Goal: Learn about a topic: Learn about a topic

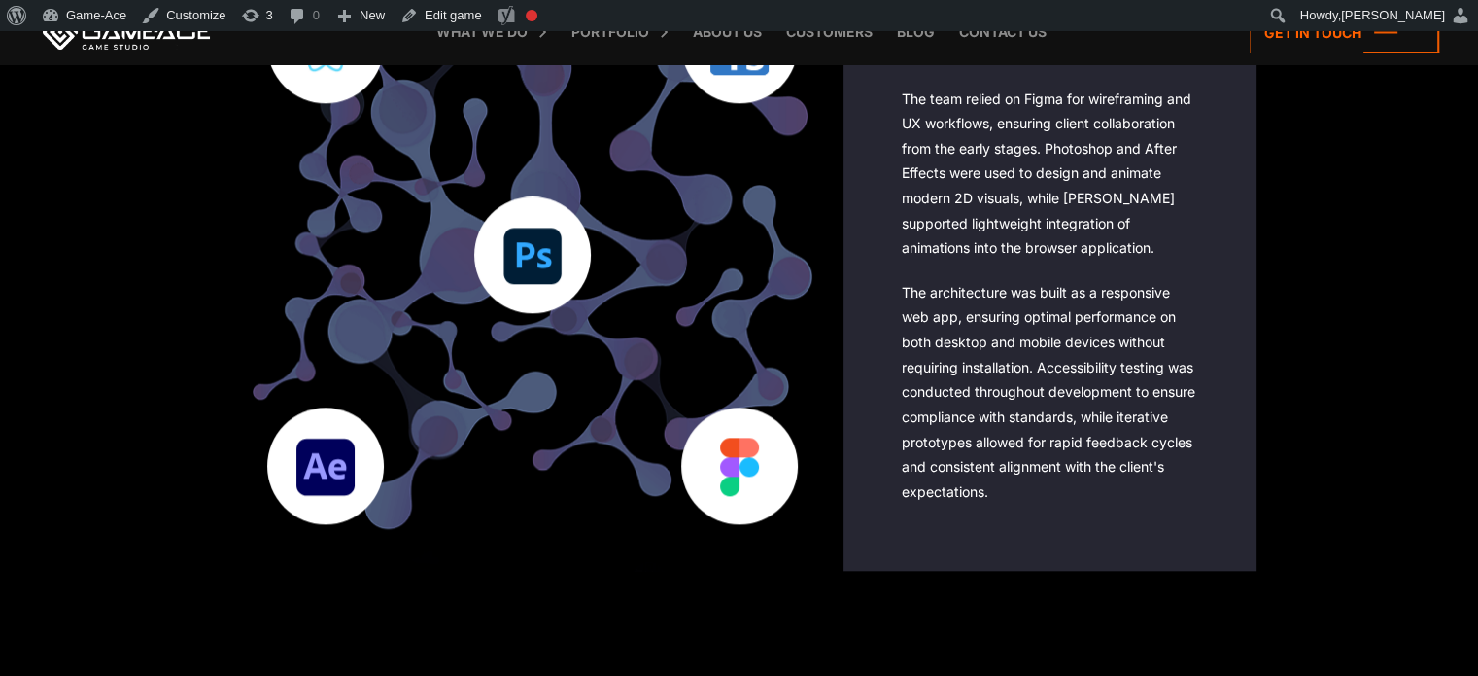
scroll to position [1837, 0]
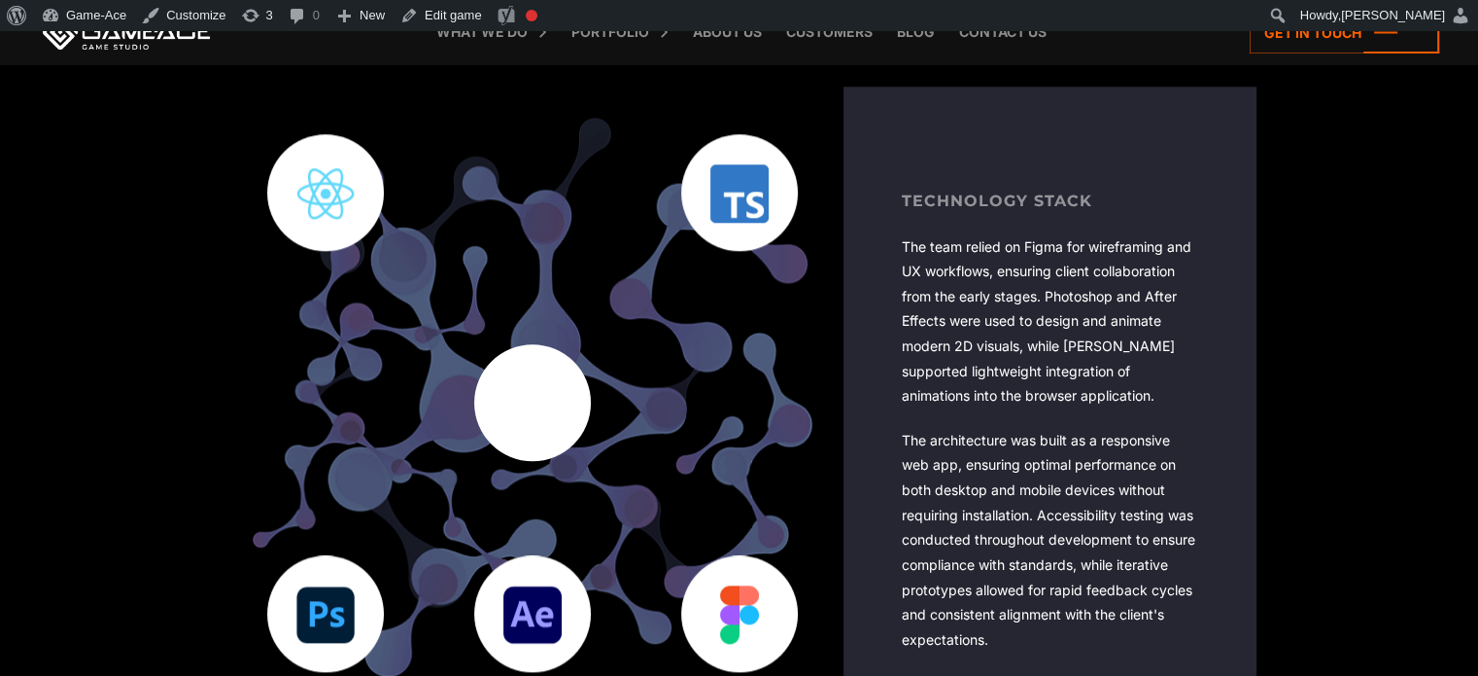
scroll to position [1792, 0]
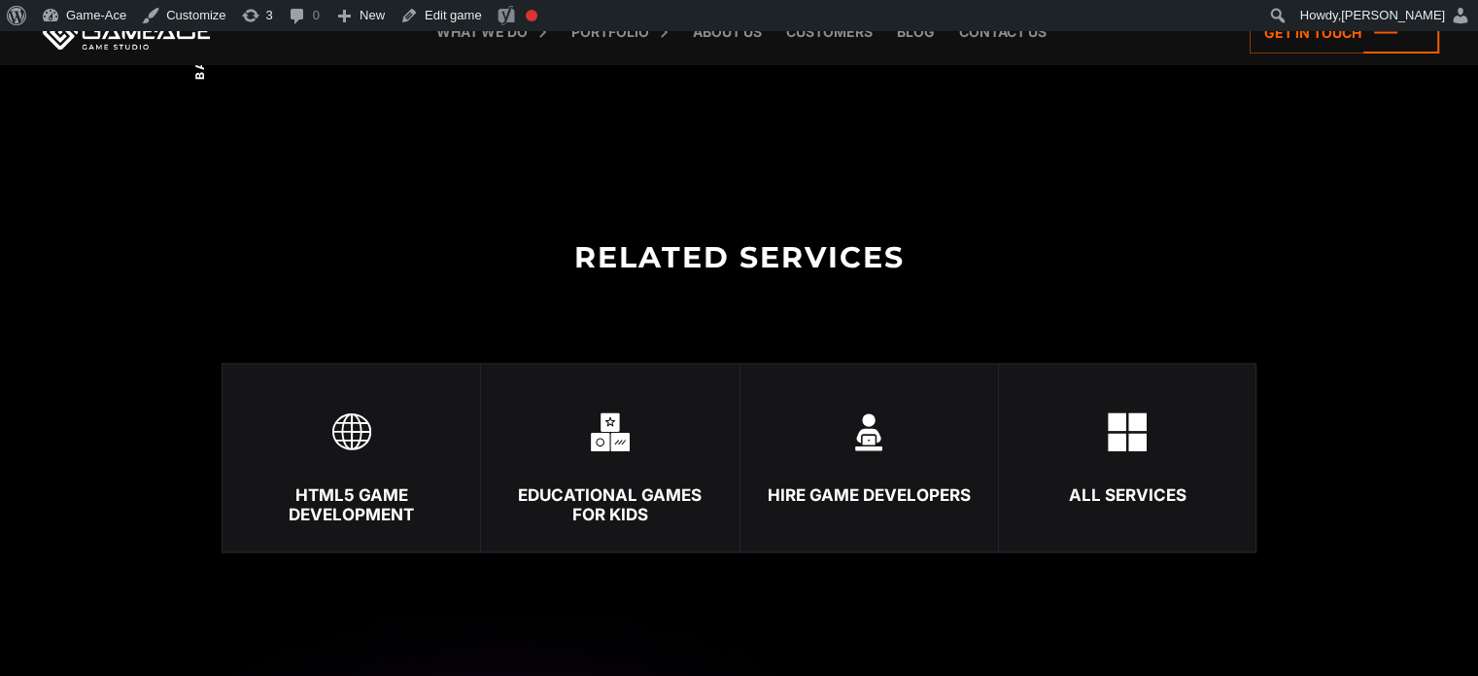
scroll to position [2803, 0]
